Goal: Information Seeking & Learning: Learn about a topic

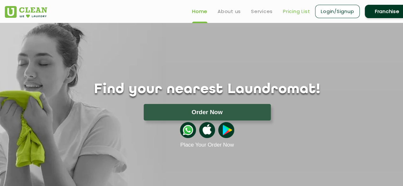
click at [299, 10] on link "Pricing List" at bounding box center [296, 12] width 27 height 8
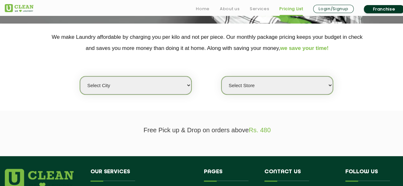
scroll to position [128, 0]
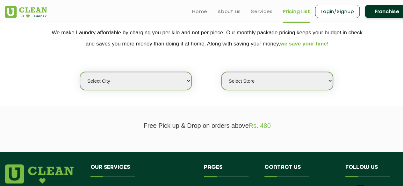
click at [150, 84] on select "Select city [GEOGRAPHIC_DATA] [GEOGRAPHIC_DATA] [GEOGRAPHIC_DATA] [GEOGRAPHIC_D…" at bounding box center [136, 81] width 112 height 18
select select "6"
click at [80, 72] on select "Select city [GEOGRAPHIC_DATA] [GEOGRAPHIC_DATA] [GEOGRAPHIC_DATA] [GEOGRAPHIC_D…" at bounding box center [136, 81] width 112 height 18
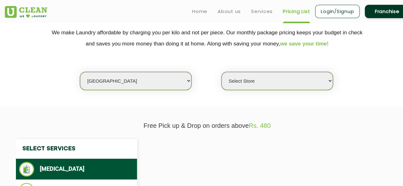
select select "0"
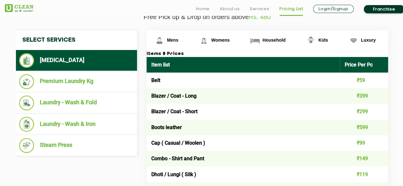
scroll to position [239, 0]
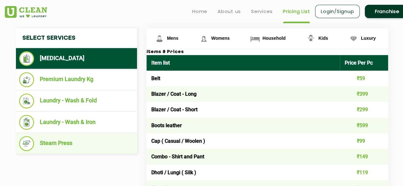
click at [99, 140] on li "Steam Press" at bounding box center [76, 143] width 115 height 15
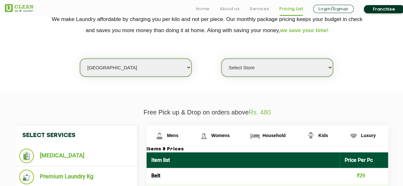
scroll to position [156, 0]
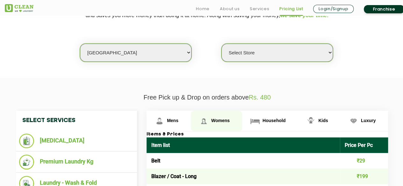
click at [191, 126] on link "Womens" at bounding box center [169, 121] width 44 height 21
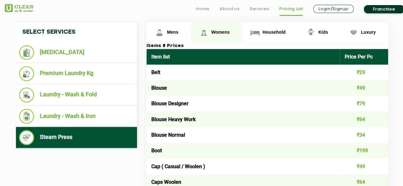
scroll to position [258, 0]
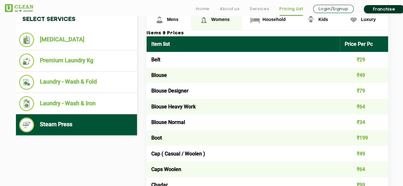
click at [217, 20] on span "Womens" at bounding box center [220, 19] width 18 height 5
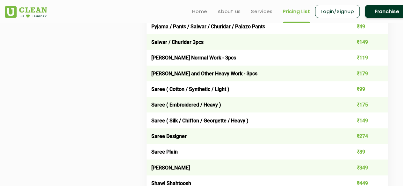
scroll to position [1800, 0]
